Goal: Use online tool/utility

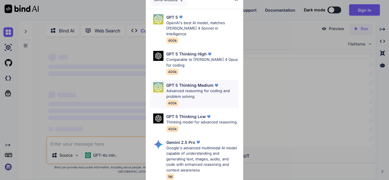
scroll to position [2, 0]
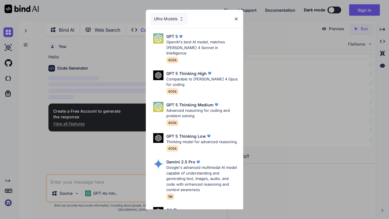
click at [176, 15] on div "Ultra Models" at bounding box center [168, 19] width 37 height 13
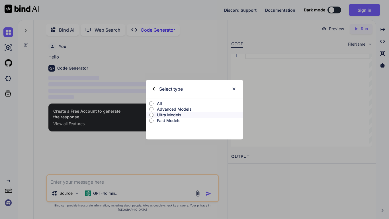
click at [159, 103] on p "All" at bounding box center [200, 103] width 86 height 6
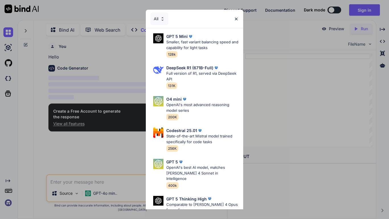
click at [161, 15] on div "All" at bounding box center [159, 19] width 18 height 13
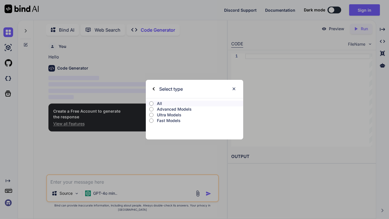
click at [174, 107] on p "Advanced Models" at bounding box center [200, 109] width 86 height 6
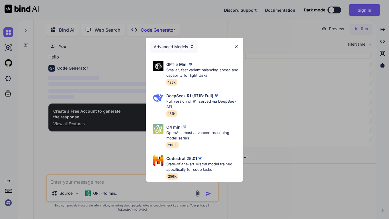
click at [163, 45] on div "Advanced Models" at bounding box center [174, 46] width 48 height 13
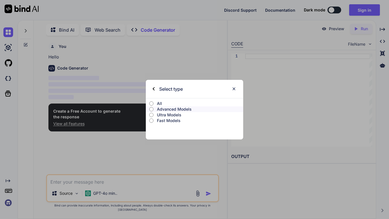
click at [169, 114] on p "Ultra Models" at bounding box center [200, 115] width 86 height 6
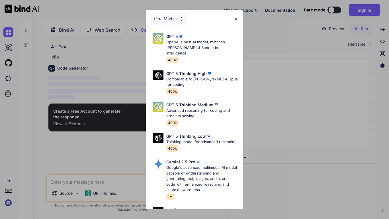
click at [170, 21] on div "Ultra Models" at bounding box center [168, 19] width 37 height 13
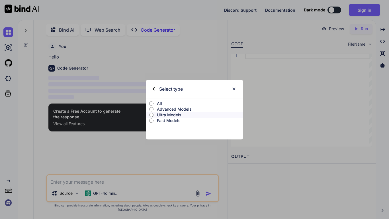
click at [176, 122] on p "Fast Models" at bounding box center [200, 121] width 86 height 6
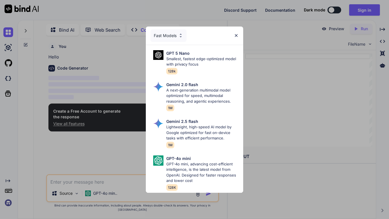
click at [170, 34] on div "Fast Models" at bounding box center [168, 35] width 36 height 13
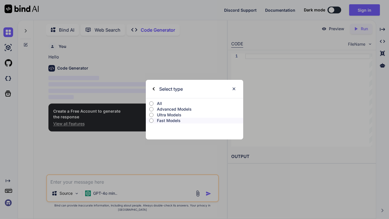
click at [167, 114] on p "Ultra Models" at bounding box center [200, 115] width 86 height 6
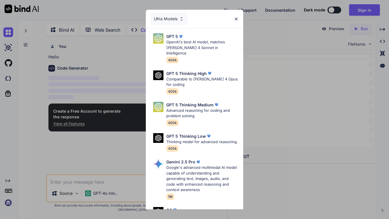
click at [173, 14] on div "Ultra Models" at bounding box center [168, 19] width 37 height 13
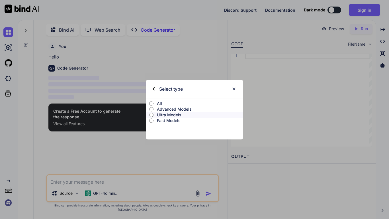
click at [161, 102] on p "All" at bounding box center [200, 103] width 86 height 6
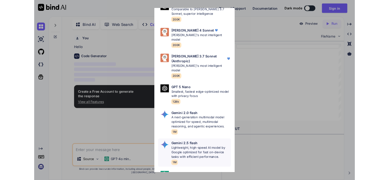
scroll to position [352, 0]
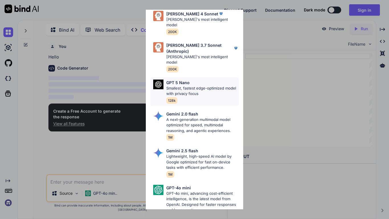
click at [181, 85] on p "Smallest, fastest edge-optimized model with privacy focus" at bounding box center [202, 90] width 72 height 11
type textarea "x"
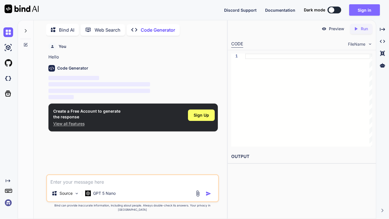
click at [365, 11] on button "Sign in" at bounding box center [364, 9] width 31 height 11
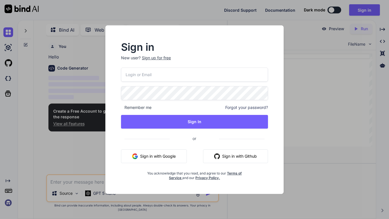
click at [165, 151] on button "Sign in with Google" at bounding box center [154, 156] width 66 height 14
click at [165, 70] on input "email" at bounding box center [194, 74] width 147 height 14
type input "ic03"
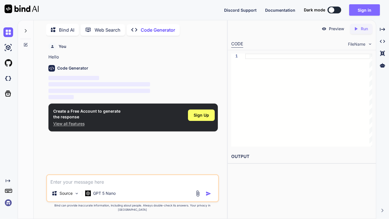
click at [369, 9] on button "Sign in" at bounding box center [364, 9] width 31 height 11
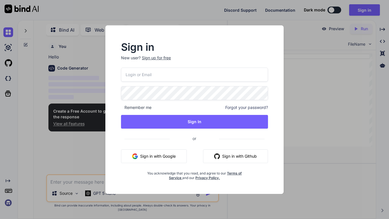
click at [169, 71] on input "email" at bounding box center [194, 74] width 147 height 14
type input "i"
click at [155, 56] on div "Sign up for free" at bounding box center [156, 58] width 29 height 6
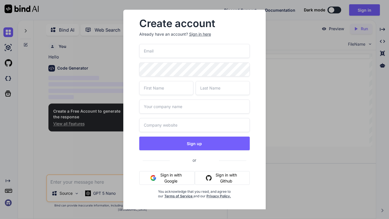
click at [155, 54] on input "email" at bounding box center [194, 51] width 111 height 14
type input "[EMAIL_ADDRESS][DOMAIN_NAME]"
